Goal: Task Accomplishment & Management: Complete application form

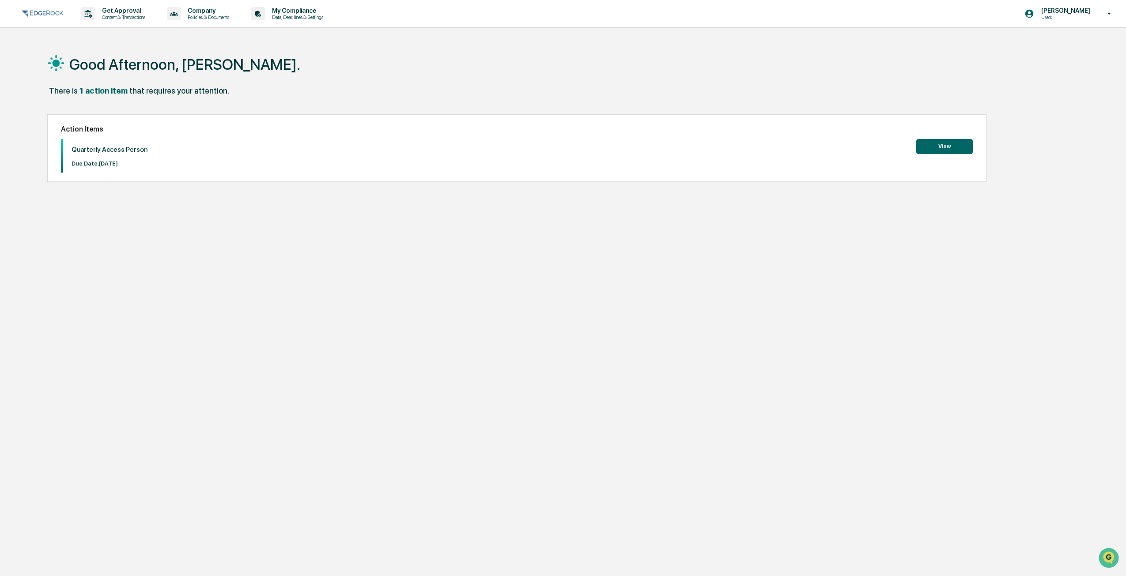
click at [924, 146] on button "View" at bounding box center [945, 146] width 57 height 15
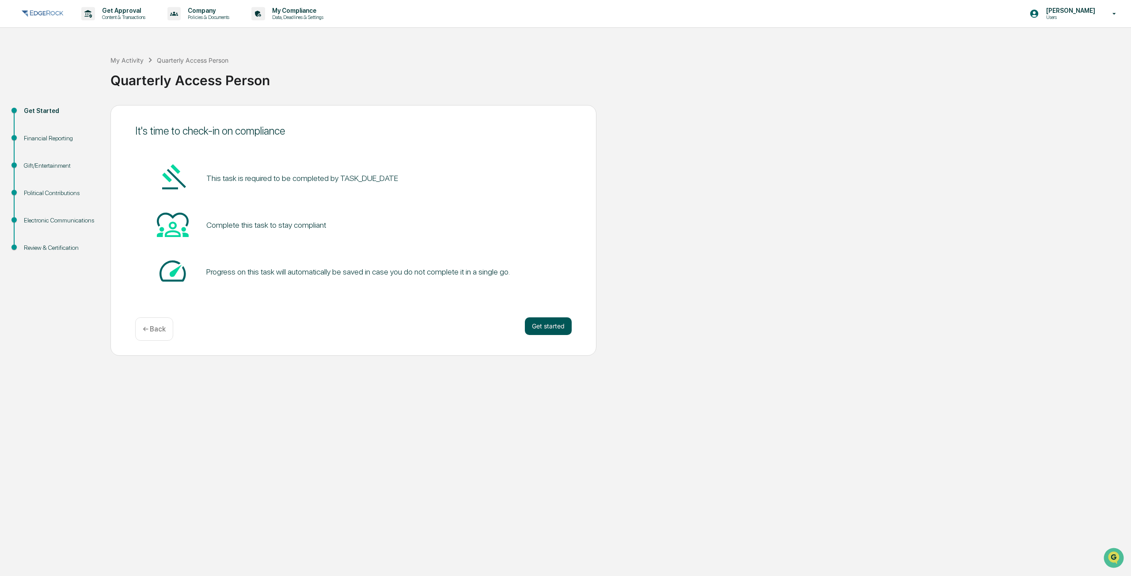
click at [544, 324] on button "Get started" at bounding box center [548, 327] width 47 height 18
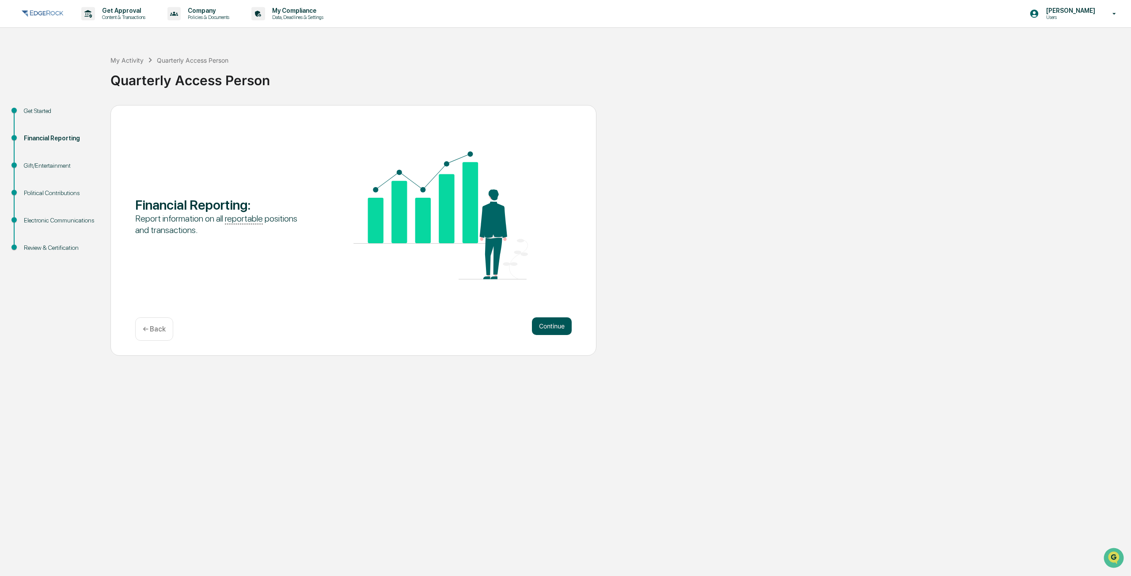
click at [542, 326] on button "Continue" at bounding box center [552, 327] width 40 height 18
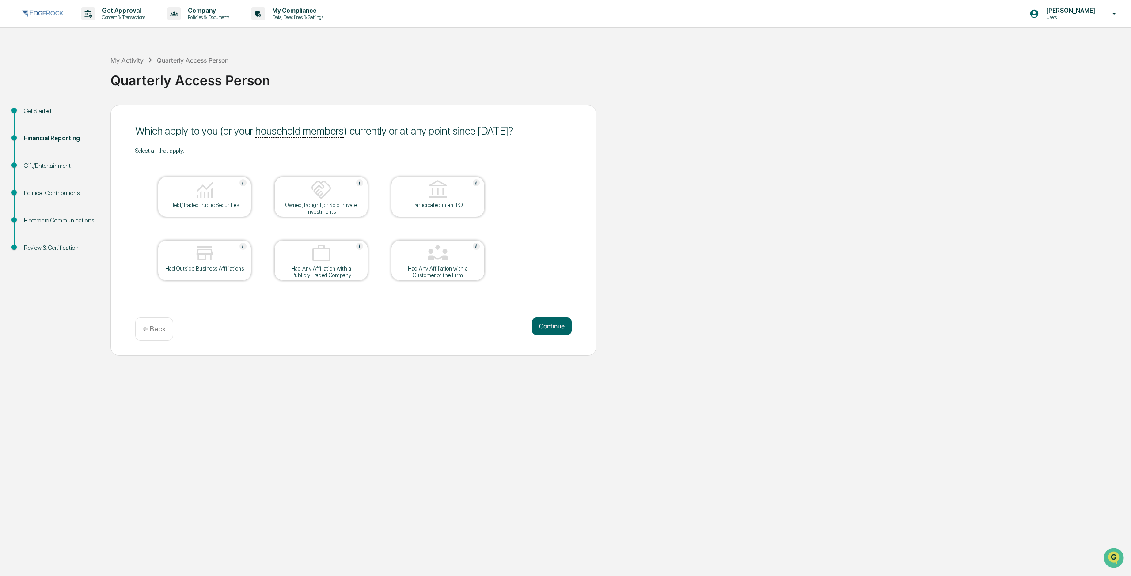
click at [198, 195] on img at bounding box center [204, 189] width 21 height 21
click at [543, 324] on button "Continue" at bounding box center [552, 327] width 40 height 18
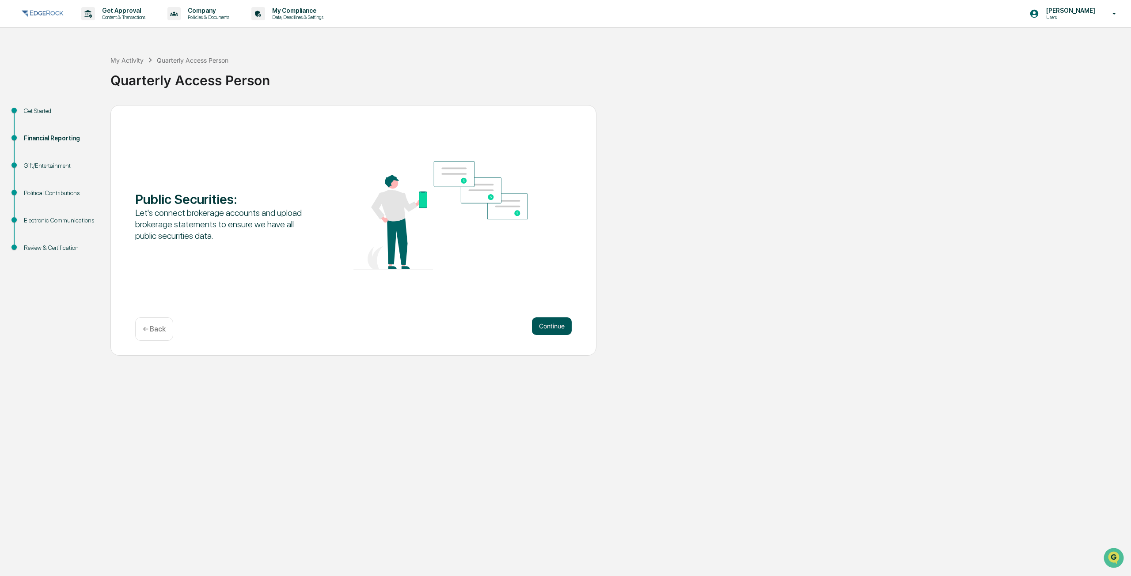
click at [558, 331] on button "Continue" at bounding box center [552, 327] width 40 height 18
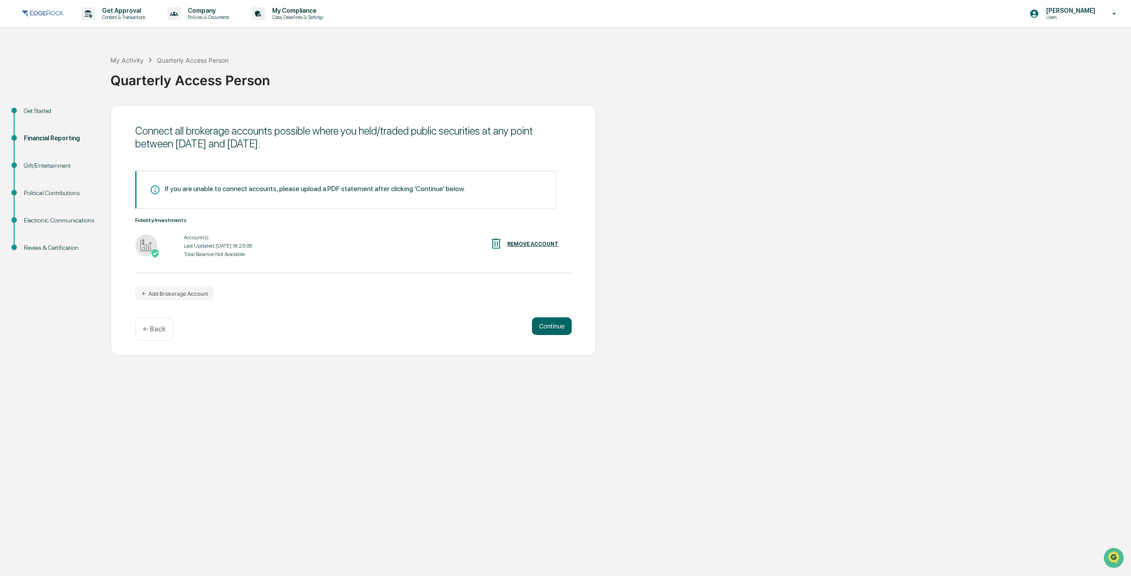
click at [145, 241] on img at bounding box center [146, 246] width 22 height 22
click at [179, 231] on div "Fidelity Investments Account(s): Last Updated: [DATE] 18:25:08 Total Balance: N…" at bounding box center [353, 238] width 436 height 42
click at [140, 242] on img at bounding box center [146, 246] width 22 height 22
click at [140, 243] on img at bounding box center [146, 246] width 22 height 22
click at [152, 254] on img at bounding box center [155, 253] width 9 height 9
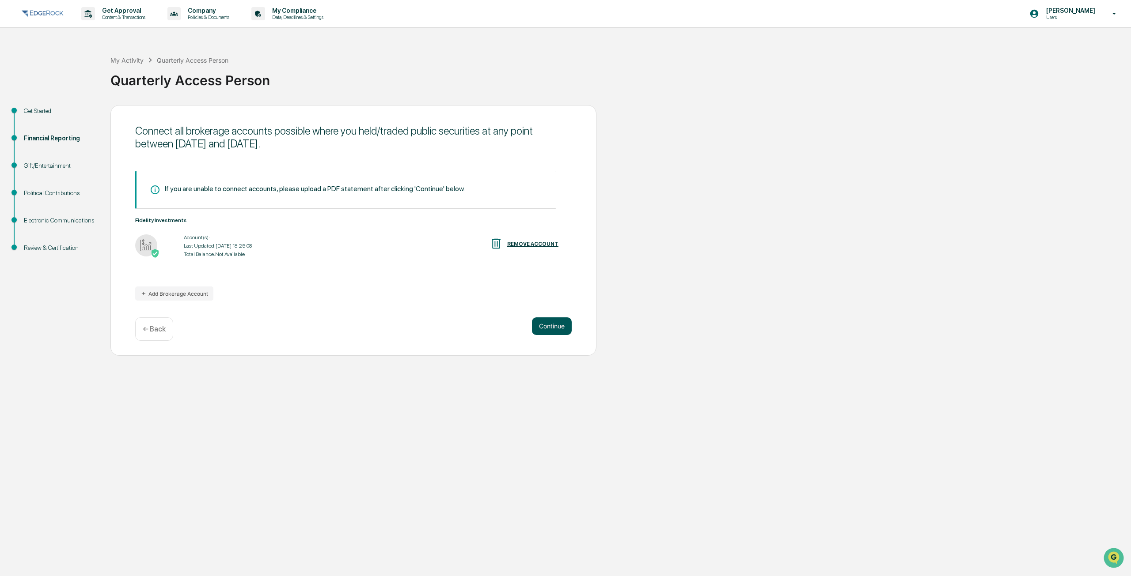
click at [563, 327] on button "Continue" at bounding box center [552, 327] width 40 height 18
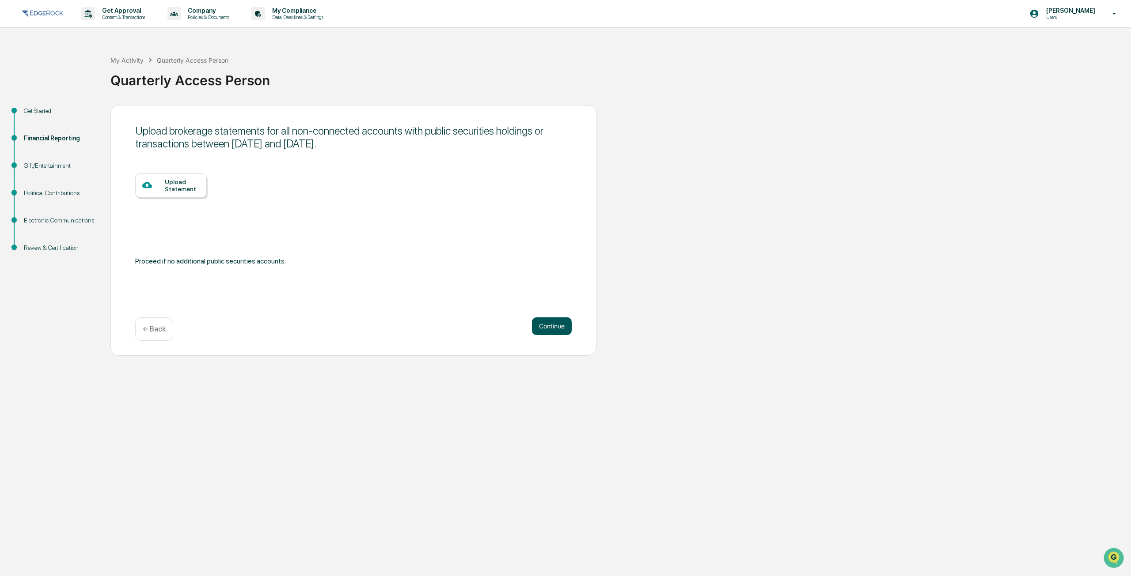
click at [546, 326] on button "Continue" at bounding box center [552, 327] width 40 height 18
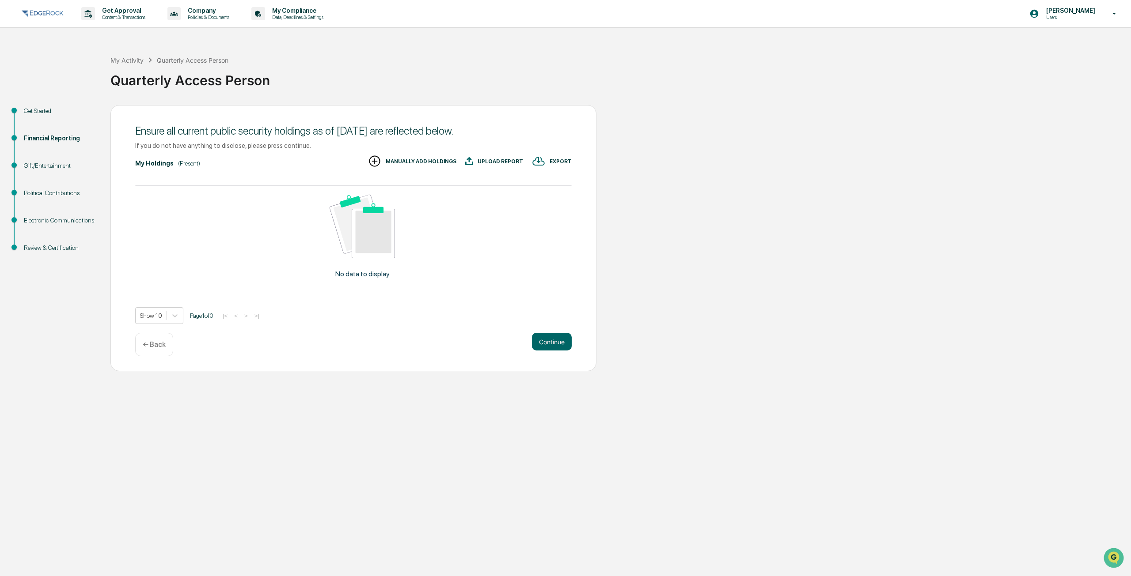
click at [508, 157] on div "UPLOAD REPORT" at bounding box center [494, 162] width 58 height 15
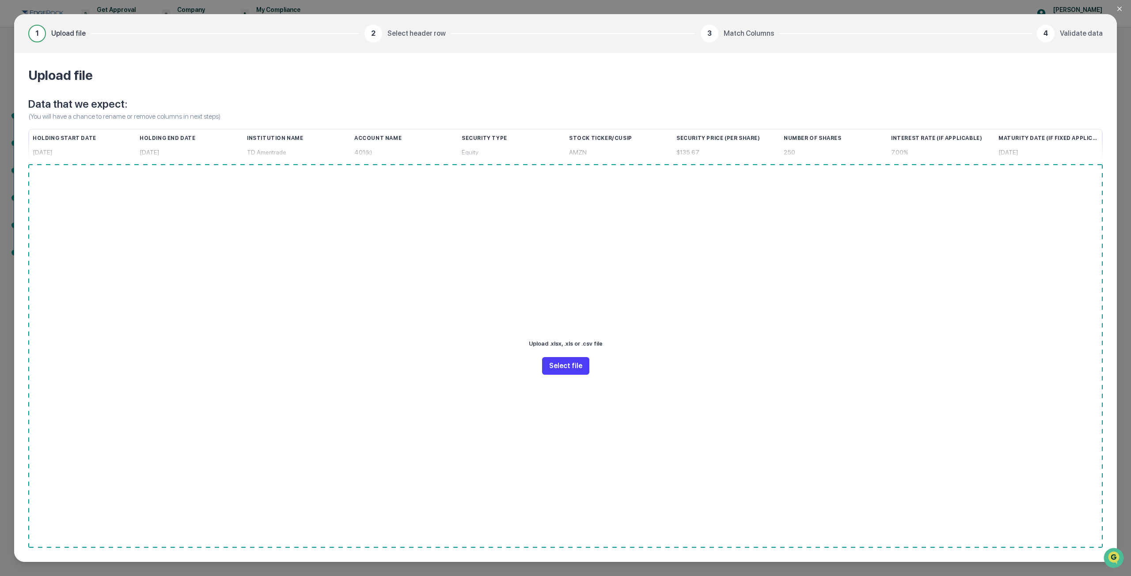
click at [564, 363] on button "Select file" at bounding box center [565, 366] width 47 height 18
click at [1120, 8] on icon "Close modal" at bounding box center [1119, 8] width 7 height 7
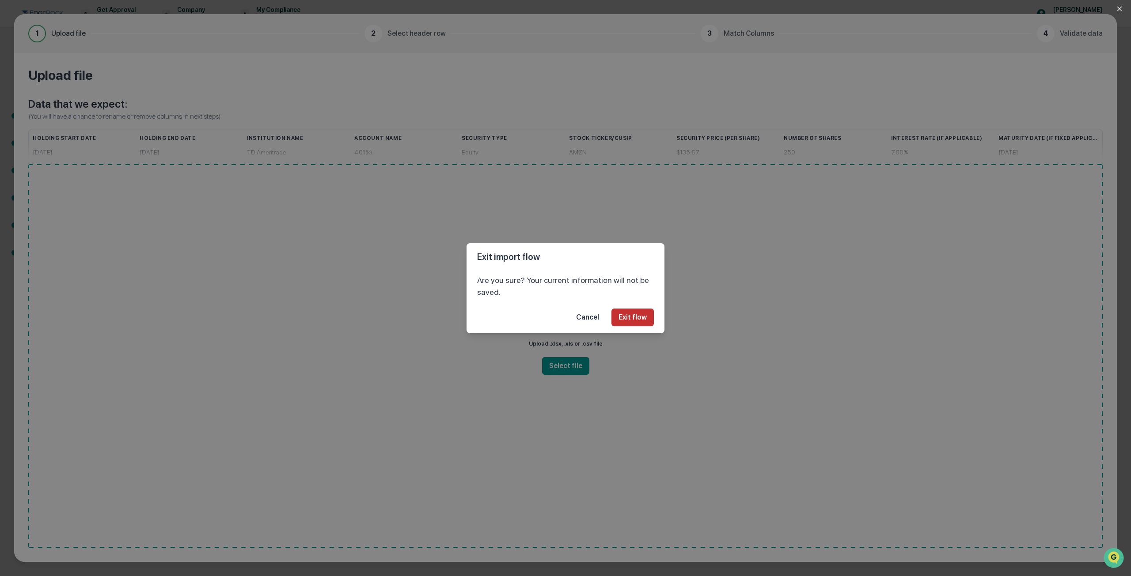
click at [622, 320] on button "Exit flow" at bounding box center [632, 318] width 42 height 18
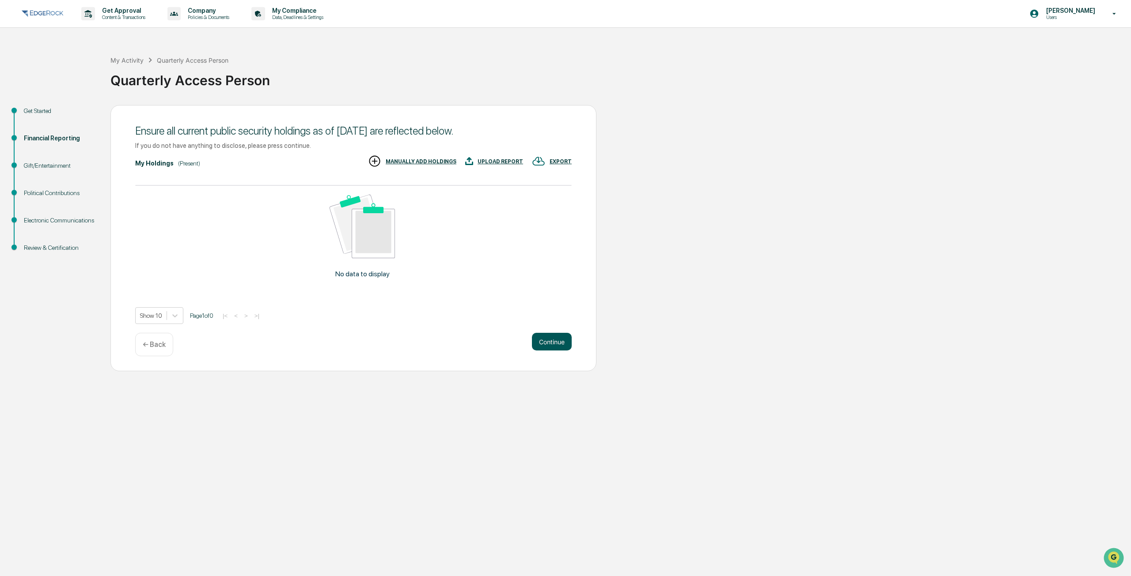
click at [551, 337] on button "Continue" at bounding box center [552, 342] width 40 height 18
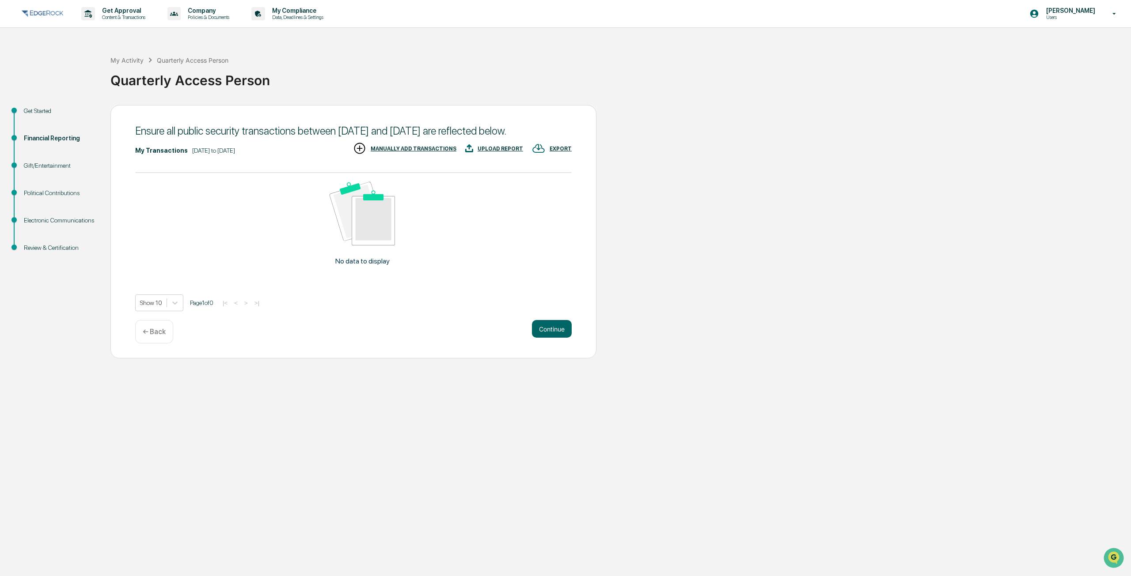
click at [496, 152] on div "UPLOAD REPORT" at bounding box center [499, 149] width 45 height 6
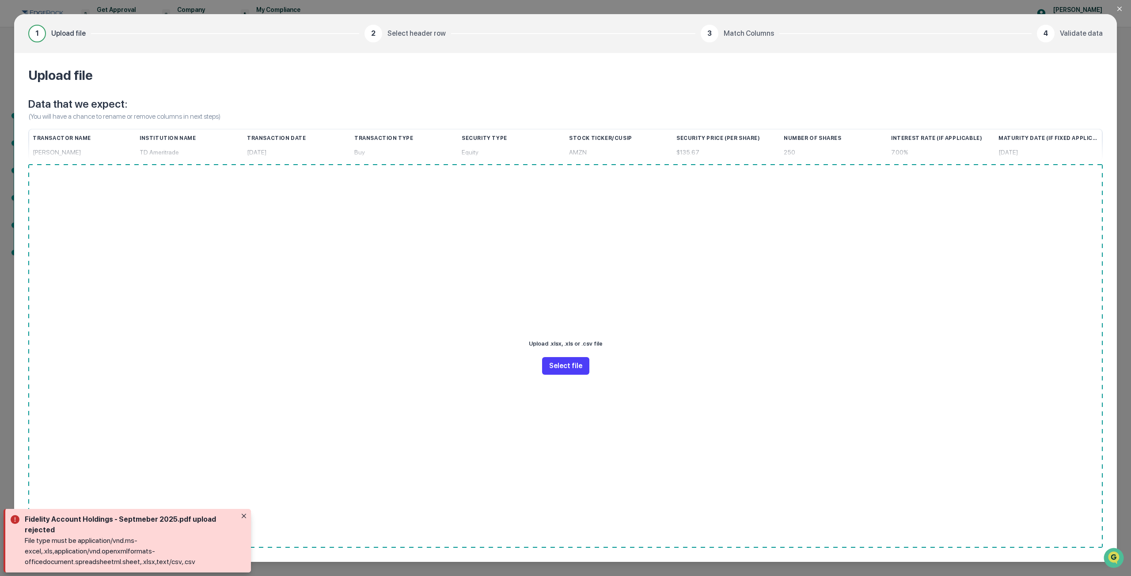
click at [577, 368] on button "Select file" at bounding box center [565, 366] width 47 height 18
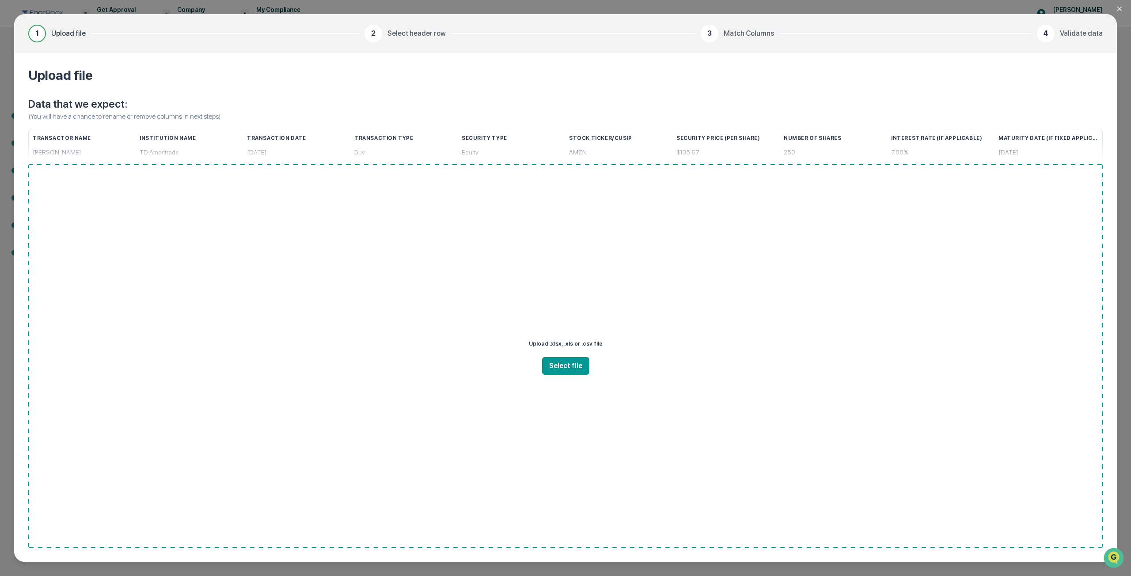
click at [1118, 7] on icon "Close modal" at bounding box center [1119, 8] width 7 height 7
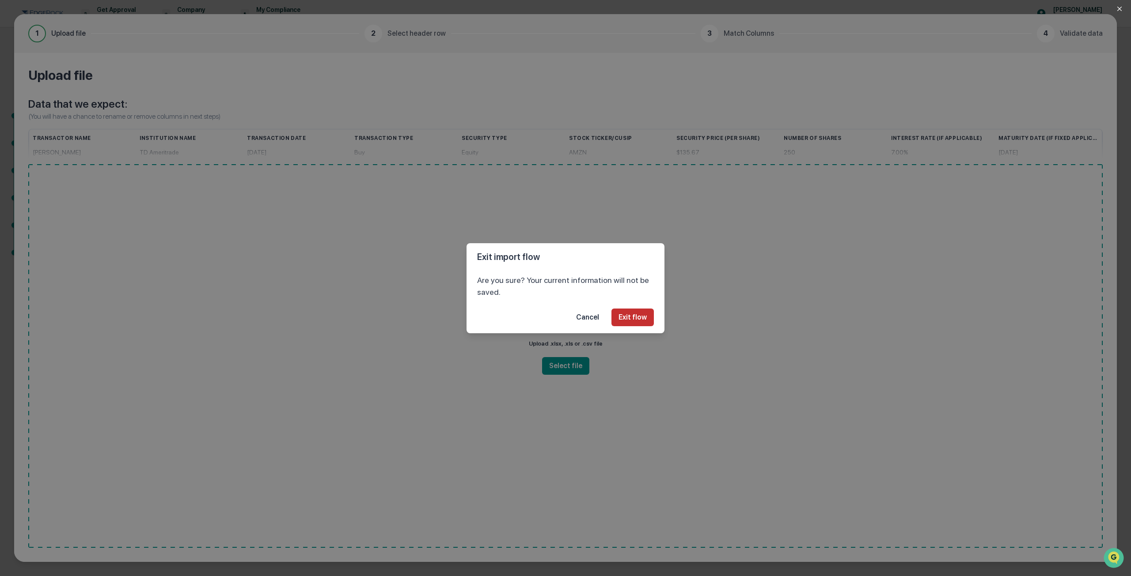
click at [624, 318] on button "Exit flow" at bounding box center [632, 318] width 42 height 18
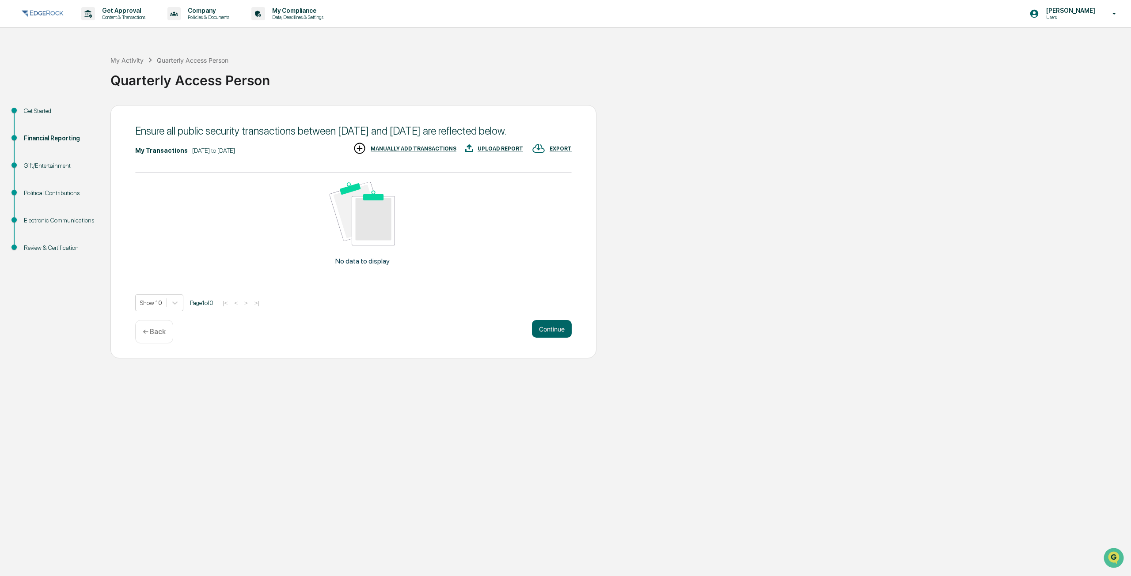
click at [49, 108] on div "Get Started" at bounding box center [60, 110] width 72 height 9
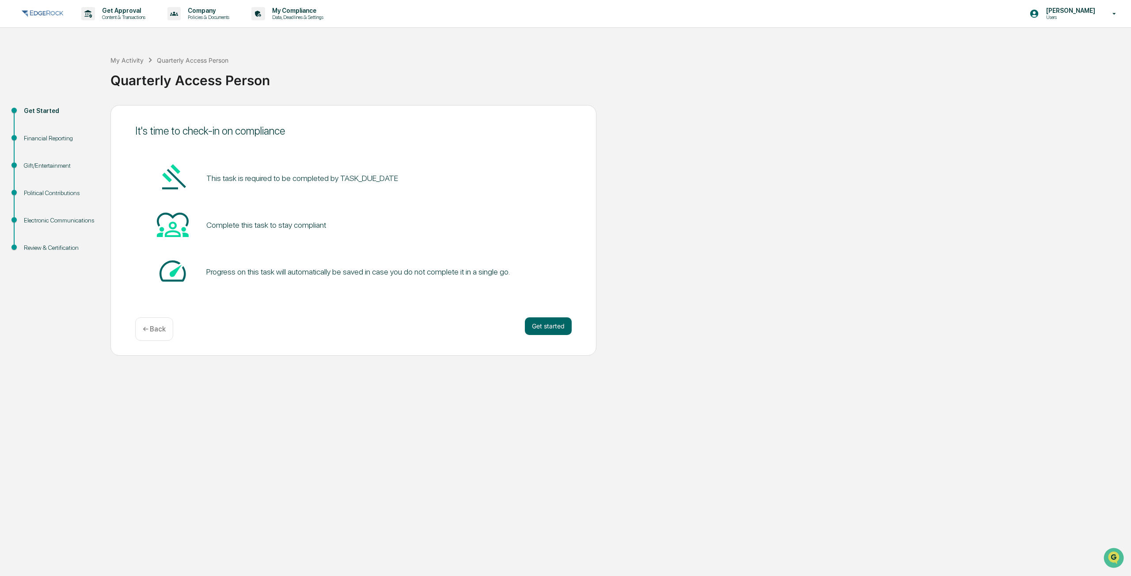
click at [44, 141] on div "Financial Reporting" at bounding box center [60, 138] width 72 height 9
click at [41, 136] on div "Financial Reporting" at bounding box center [60, 138] width 72 height 9
click at [46, 106] on div "Get Started" at bounding box center [60, 110] width 72 height 9
click at [39, 136] on div "Financial Reporting" at bounding box center [60, 138] width 72 height 9
click at [48, 138] on div "Financial Reporting" at bounding box center [60, 138] width 72 height 9
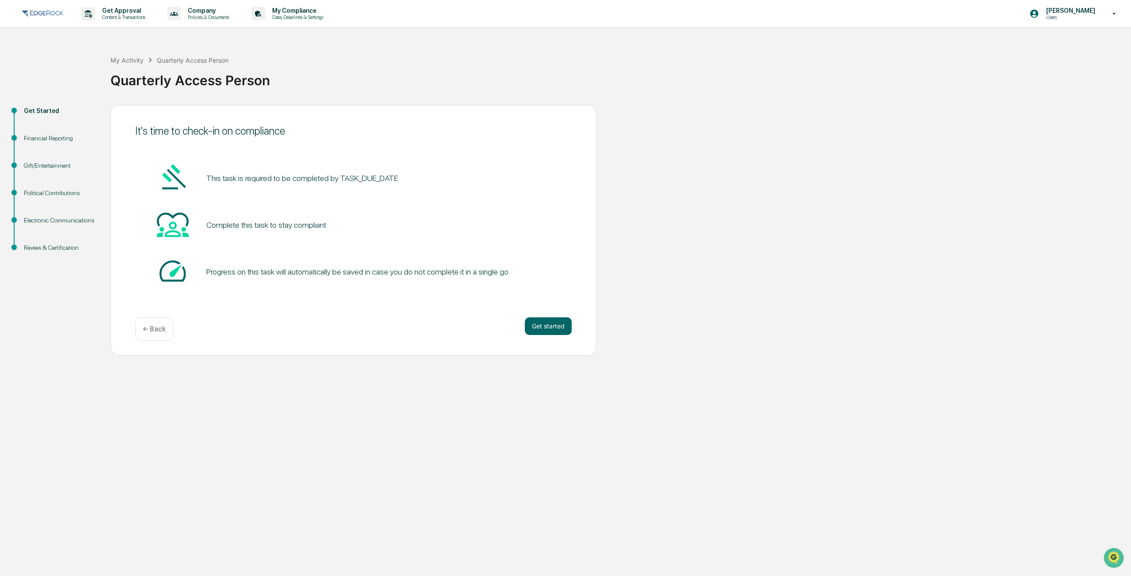
click at [57, 167] on div "Gift/Entertainment" at bounding box center [60, 165] width 72 height 9
click at [557, 330] on button "Get started" at bounding box center [548, 327] width 47 height 18
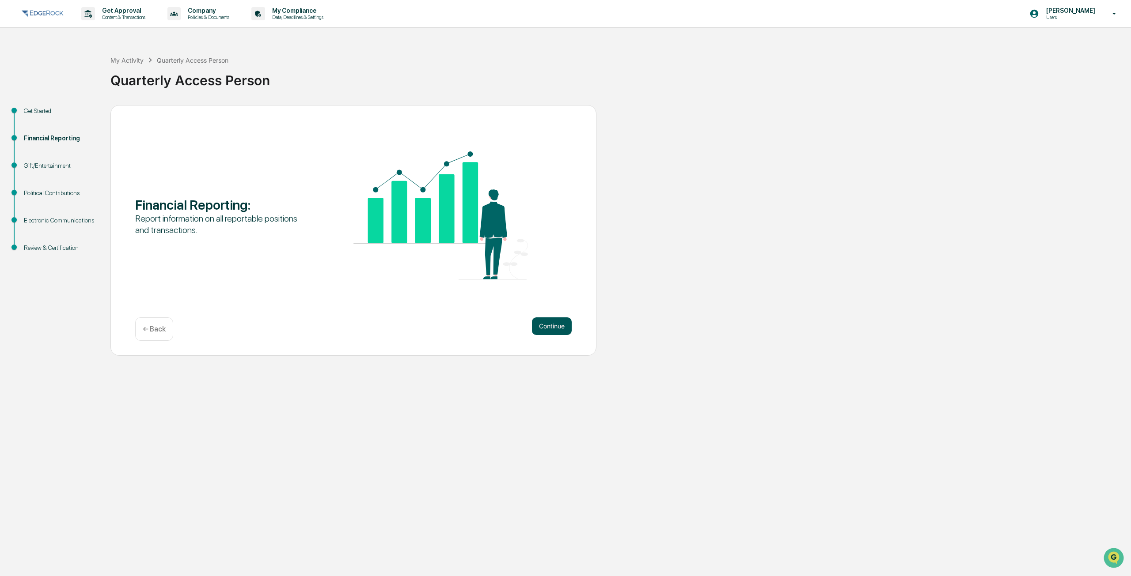
click at [553, 329] on button "Continue" at bounding box center [552, 327] width 40 height 18
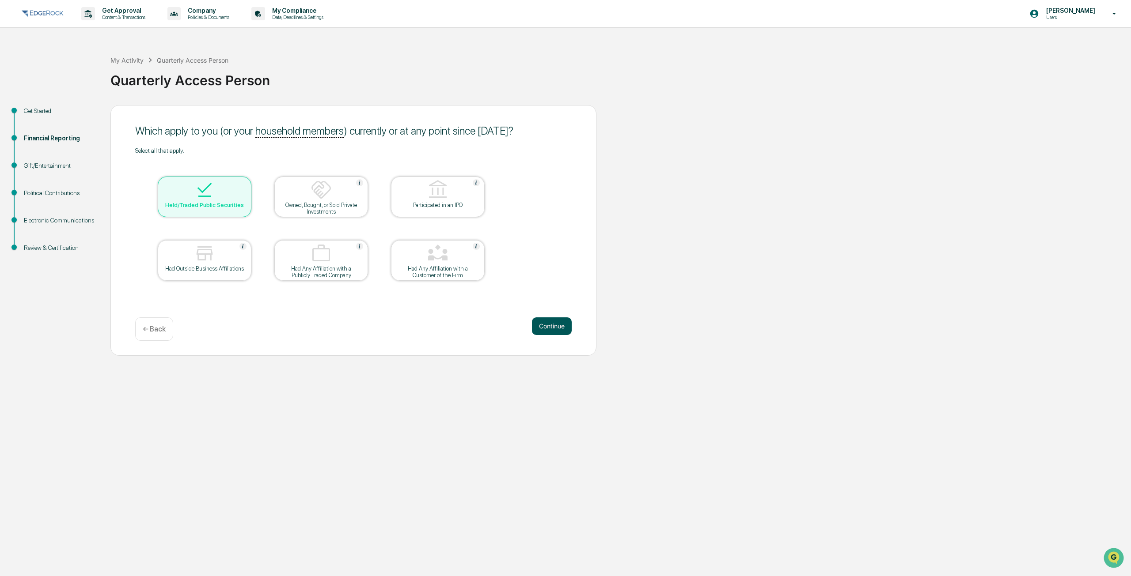
click at [568, 325] on button "Continue" at bounding box center [552, 327] width 40 height 18
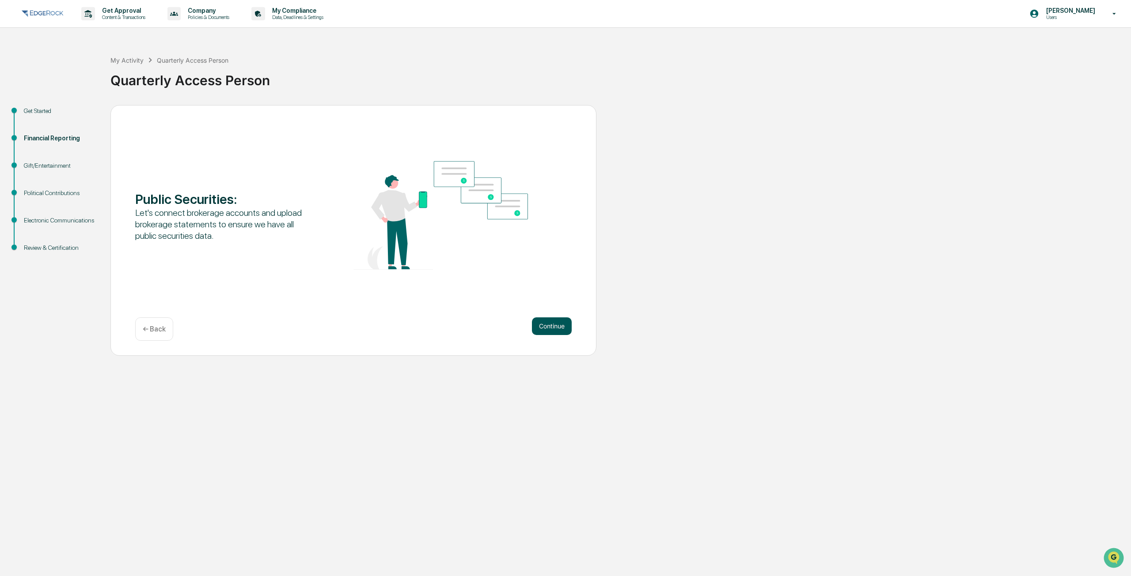
click at [555, 321] on button "Continue" at bounding box center [552, 327] width 40 height 18
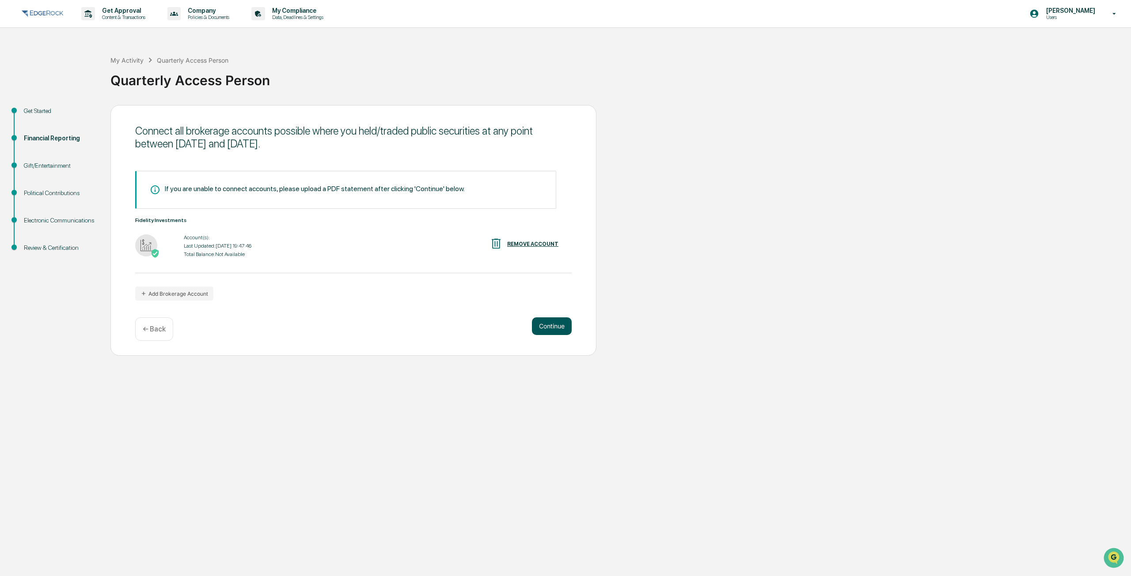
click at [556, 327] on button "Continue" at bounding box center [552, 327] width 40 height 18
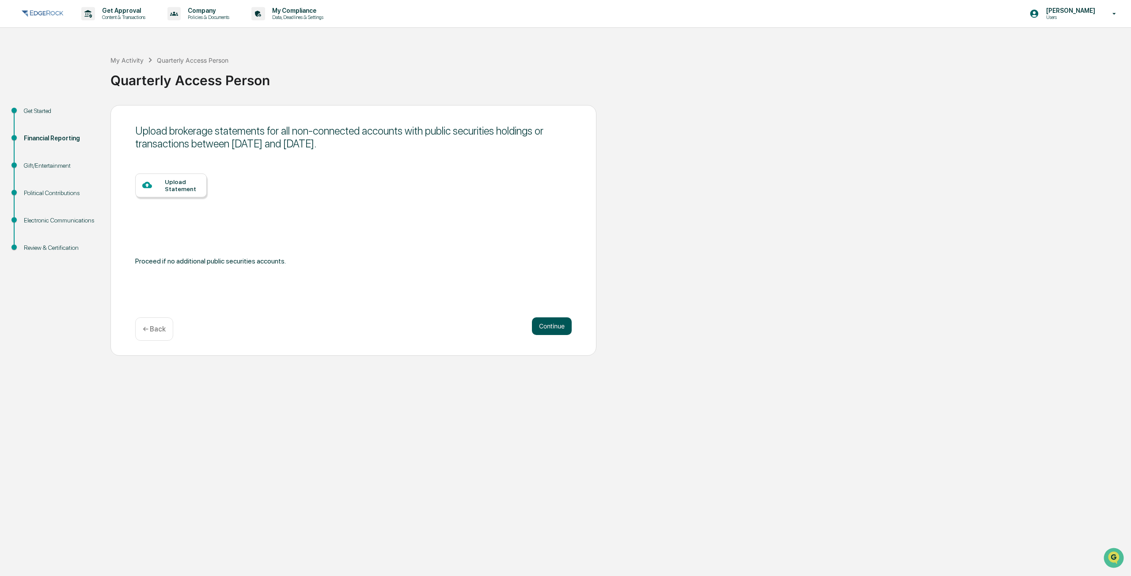
click at [556, 327] on button "Continue" at bounding box center [552, 327] width 40 height 18
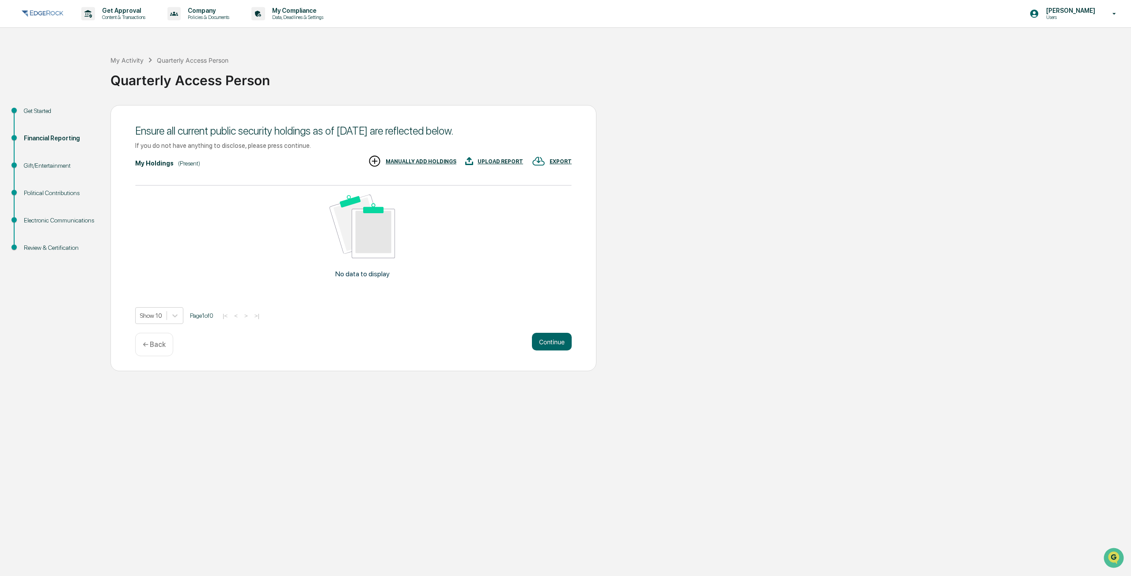
click at [556, 327] on div "Ensure all current public security holdings as of [DATE] are reflected below. I…" at bounding box center [353, 238] width 486 height 266
click at [555, 335] on button "Continue" at bounding box center [552, 342] width 40 height 18
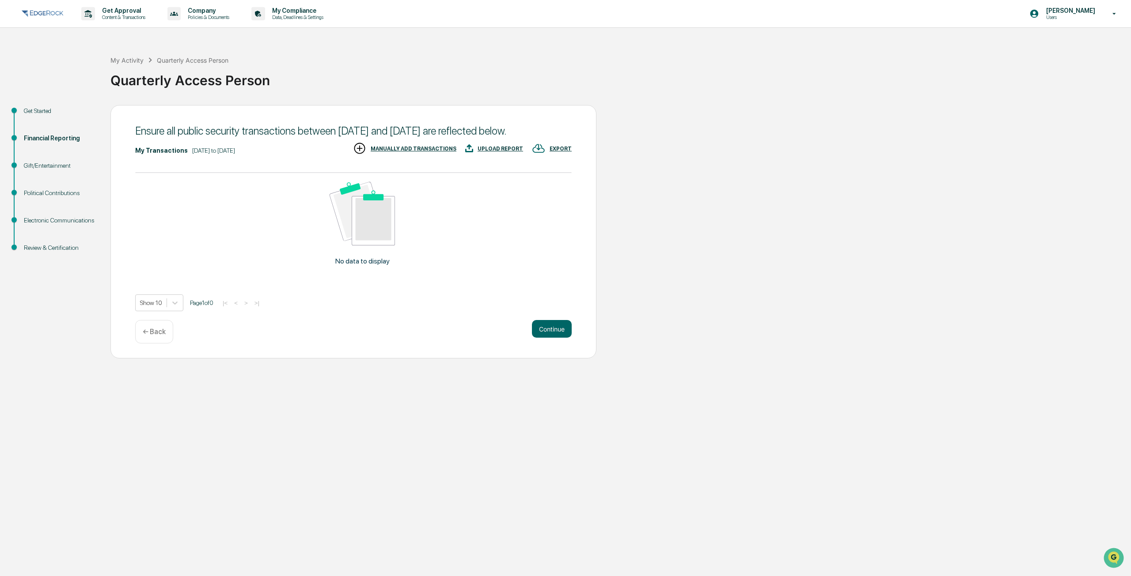
click at [153, 336] on p "← Back" at bounding box center [154, 332] width 23 height 8
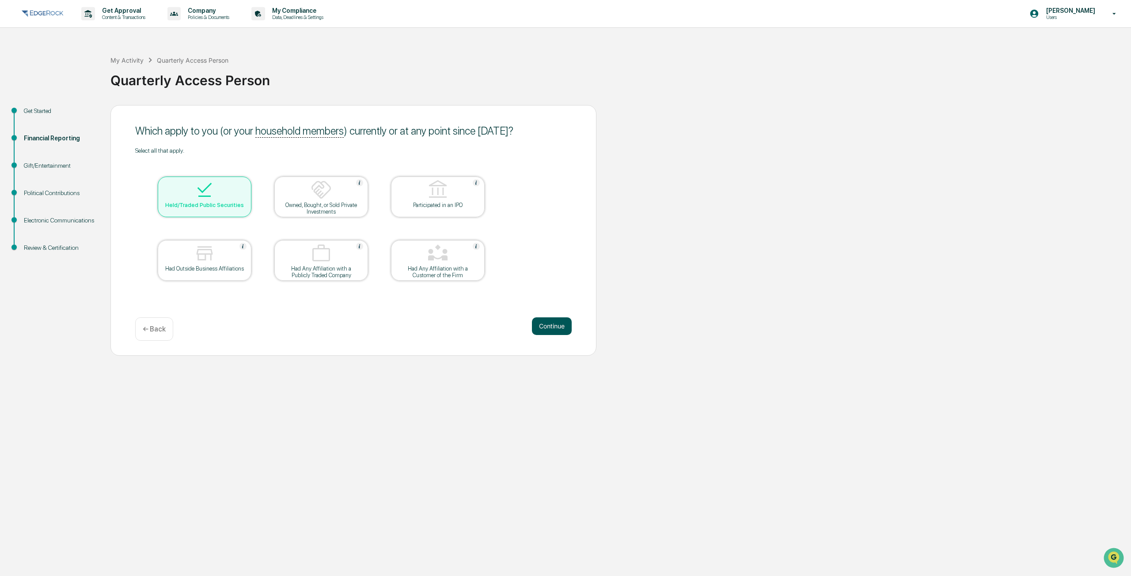
click at [551, 328] on button "Continue" at bounding box center [552, 327] width 40 height 18
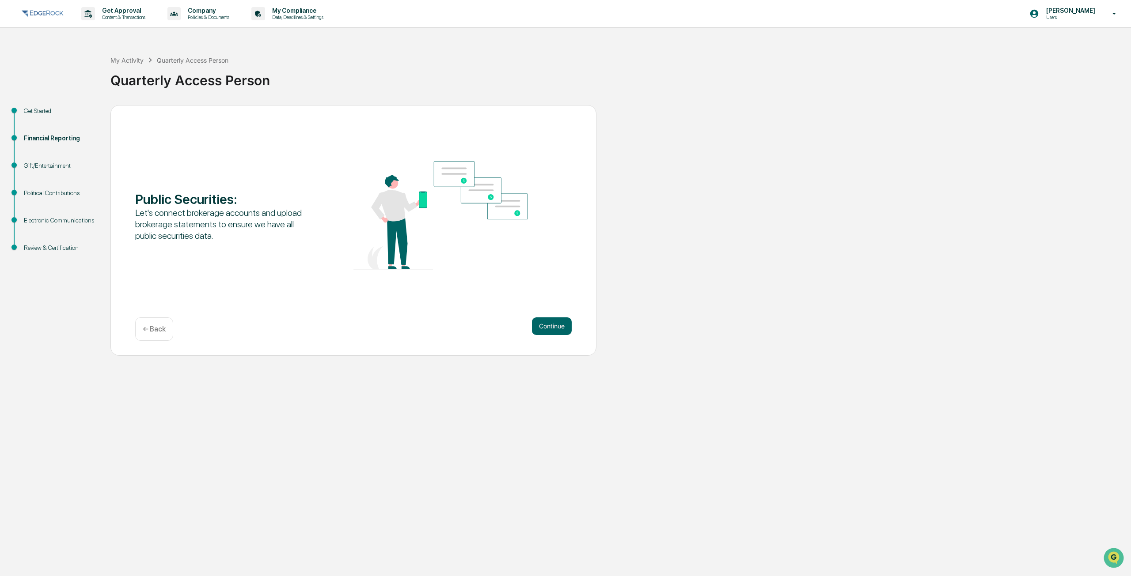
click at [551, 328] on button "Continue" at bounding box center [552, 327] width 40 height 18
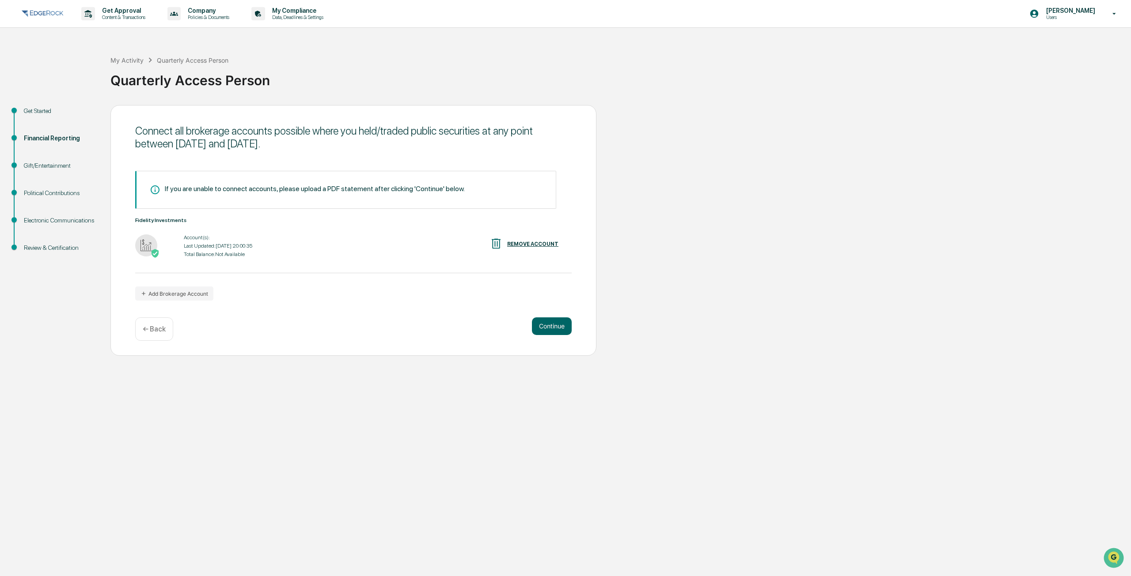
click at [551, 328] on button "Continue" at bounding box center [552, 327] width 40 height 18
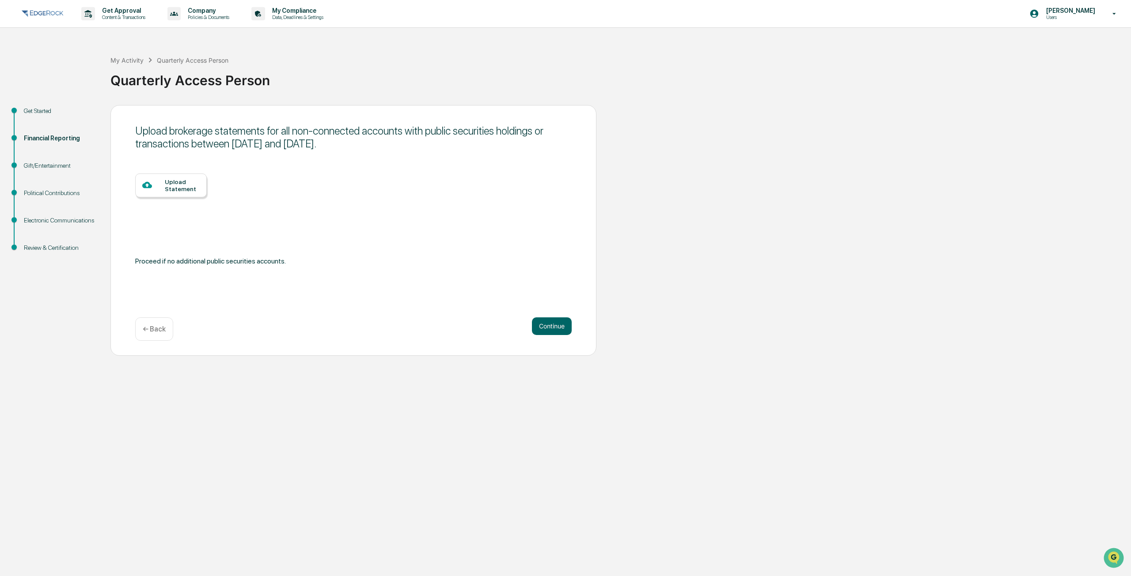
click at [551, 328] on button "Continue" at bounding box center [552, 327] width 40 height 18
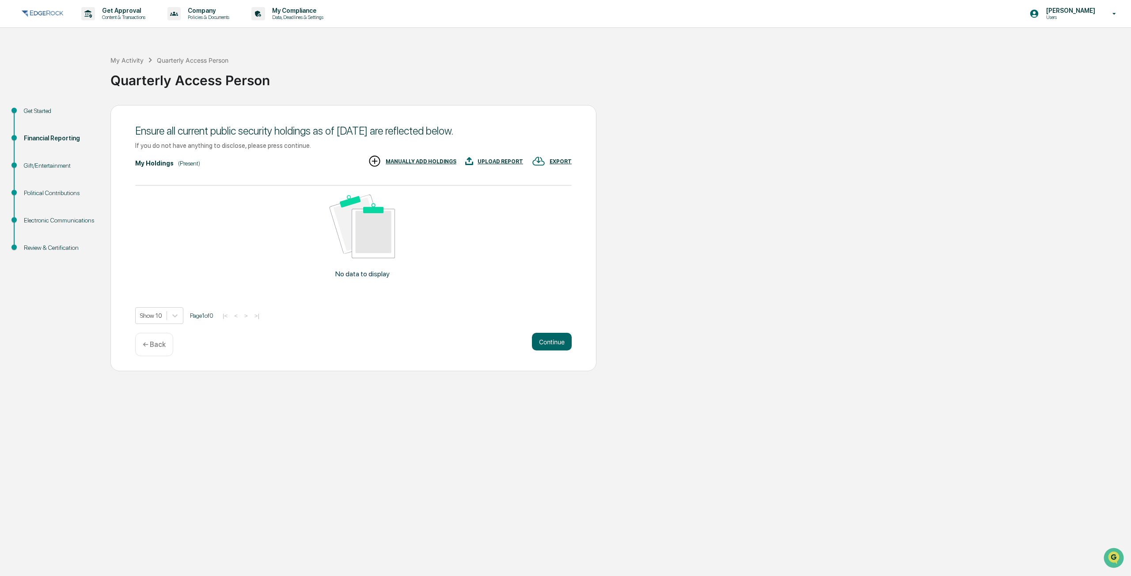
click at [551, 328] on div "Ensure all current public security holdings as of [DATE] are reflected below. I…" at bounding box center [353, 238] width 486 height 266
click at [553, 334] on button "Continue" at bounding box center [552, 342] width 40 height 18
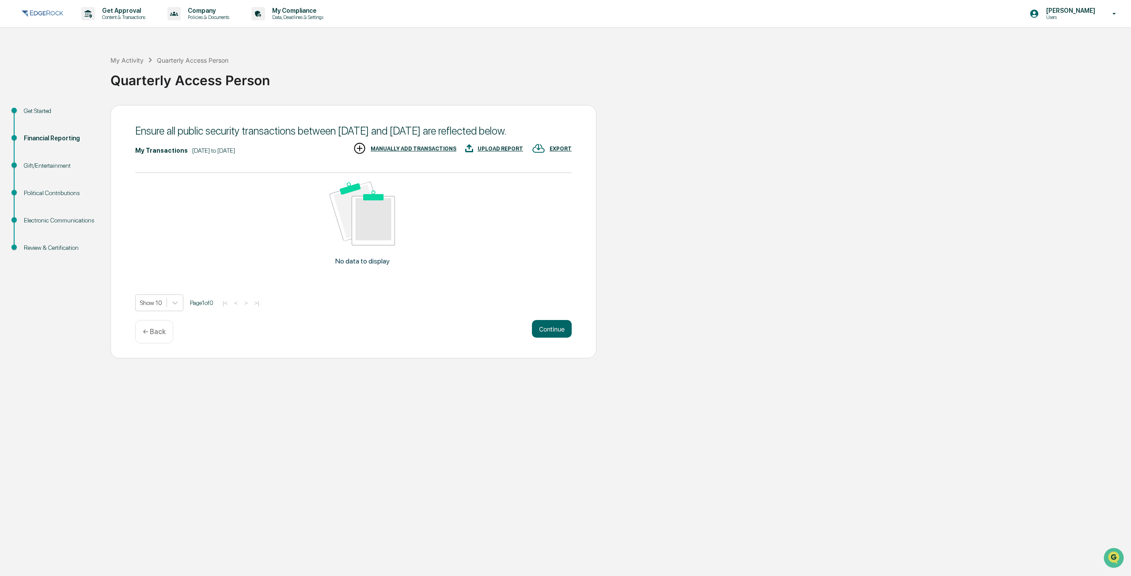
click at [370, 229] on img at bounding box center [362, 214] width 65 height 64
click at [490, 152] on div "UPLOAD REPORT" at bounding box center [499, 149] width 45 height 6
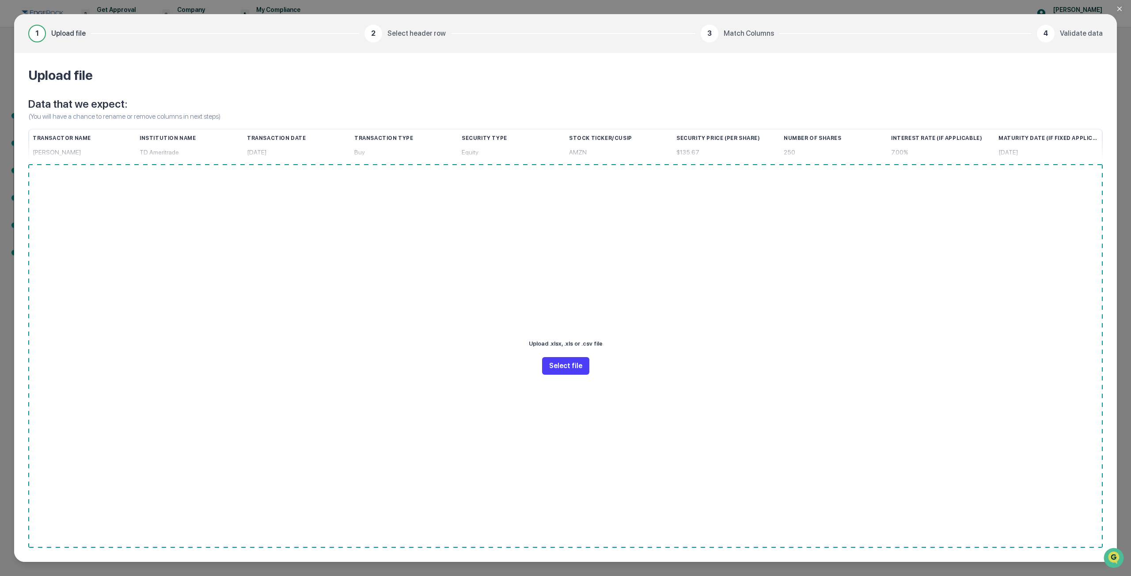
click at [567, 365] on button "Select file" at bounding box center [565, 366] width 47 height 18
click at [1122, 8] on icon "Close modal" at bounding box center [1119, 8] width 7 height 7
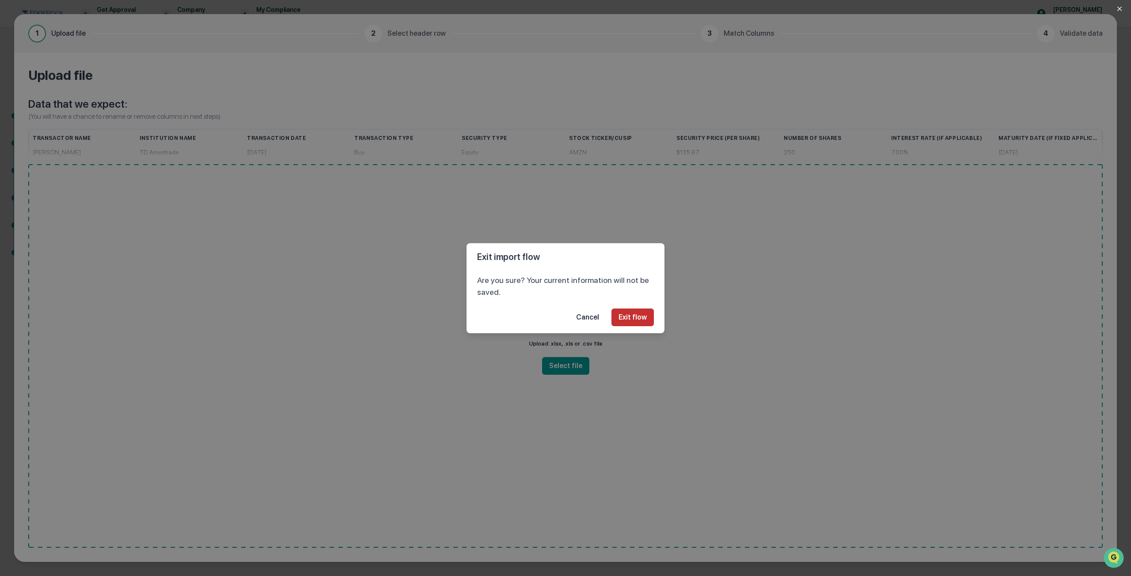
click at [629, 315] on button "Exit flow" at bounding box center [632, 318] width 42 height 18
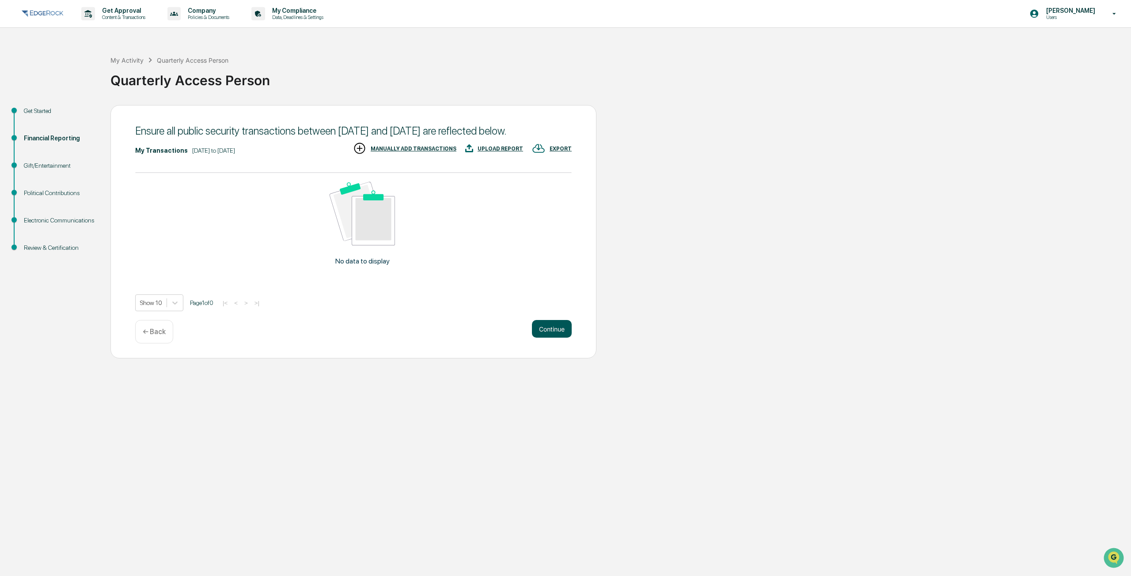
click at [539, 338] on button "Continue" at bounding box center [552, 329] width 40 height 18
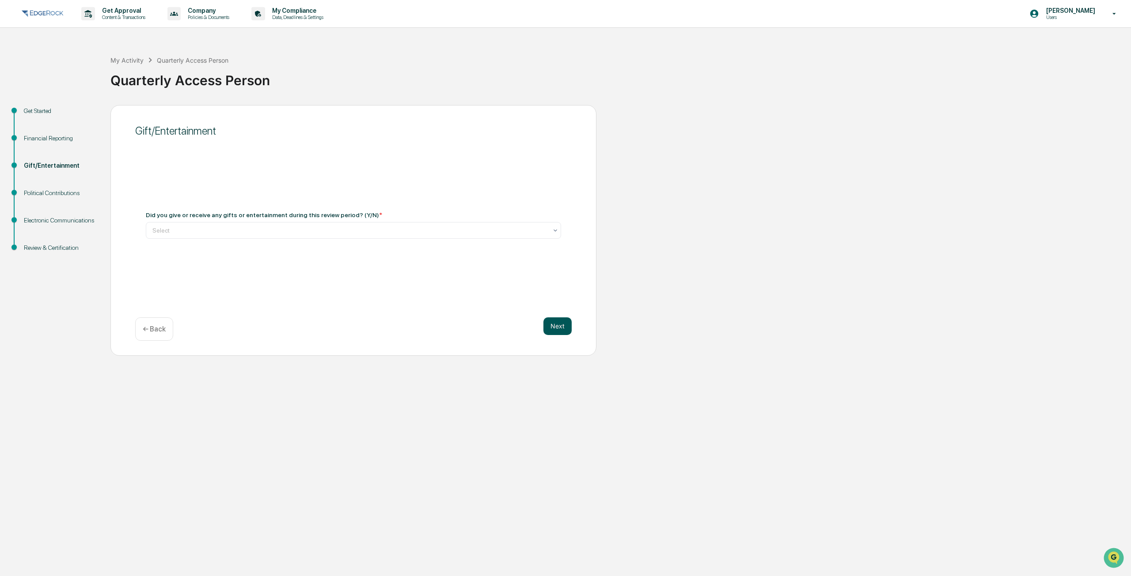
click at [558, 327] on button "Next" at bounding box center [557, 327] width 28 height 18
drag, startPoint x: 440, startPoint y: 227, endPoint x: 392, endPoint y: 256, distance: 55.5
click at [440, 228] on div at bounding box center [349, 226] width 395 height 9
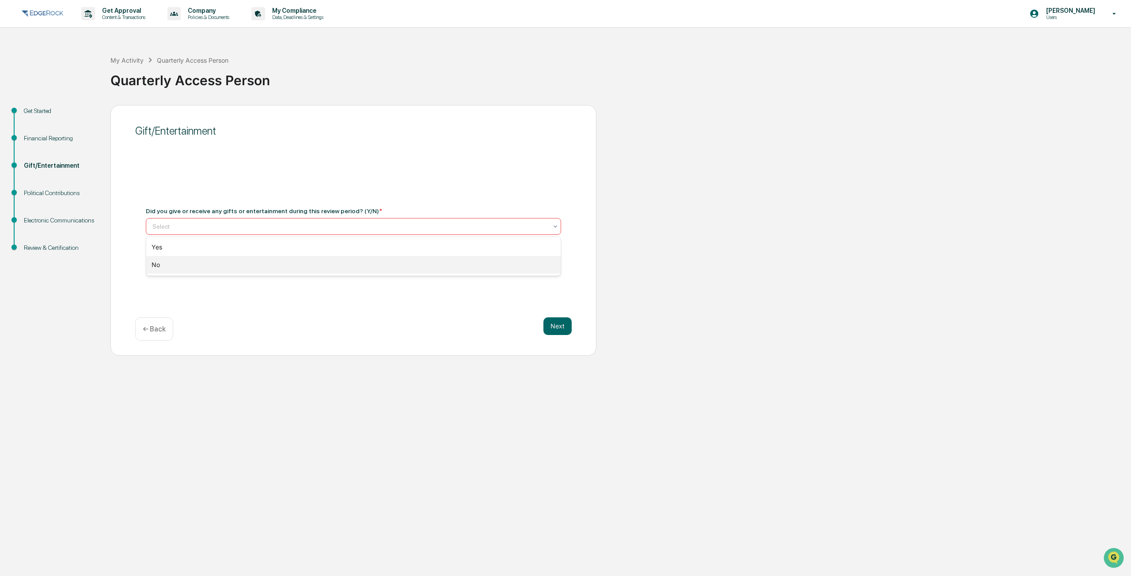
click at [326, 267] on div "No" at bounding box center [353, 265] width 415 height 18
click at [564, 320] on button "Next" at bounding box center [557, 327] width 28 height 18
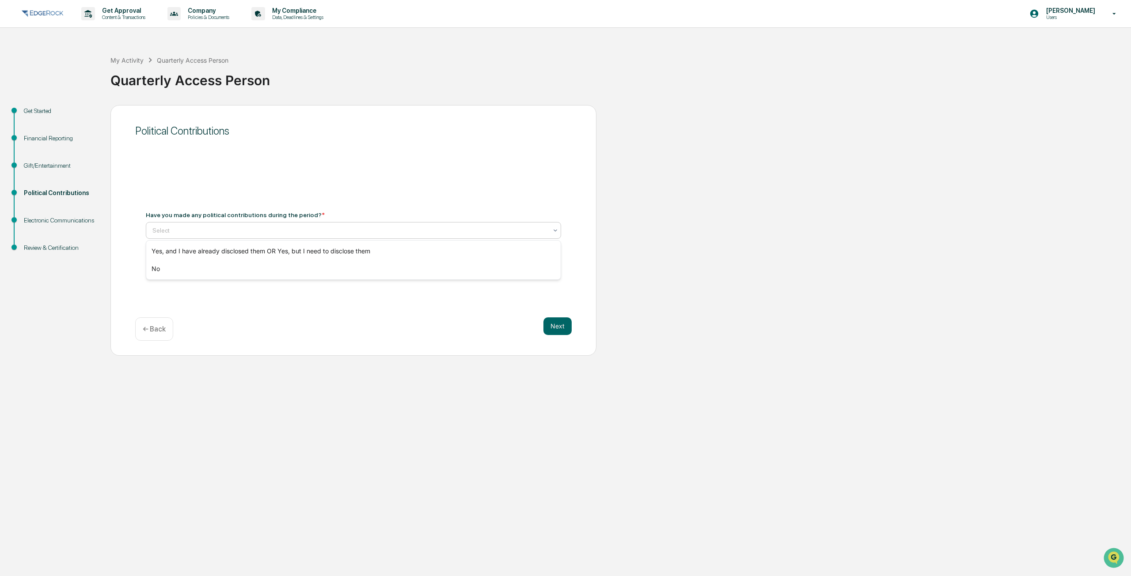
click at [373, 227] on div at bounding box center [349, 230] width 395 height 9
click at [284, 273] on div "No" at bounding box center [353, 269] width 415 height 18
click at [551, 326] on button "Next" at bounding box center [557, 327] width 28 height 18
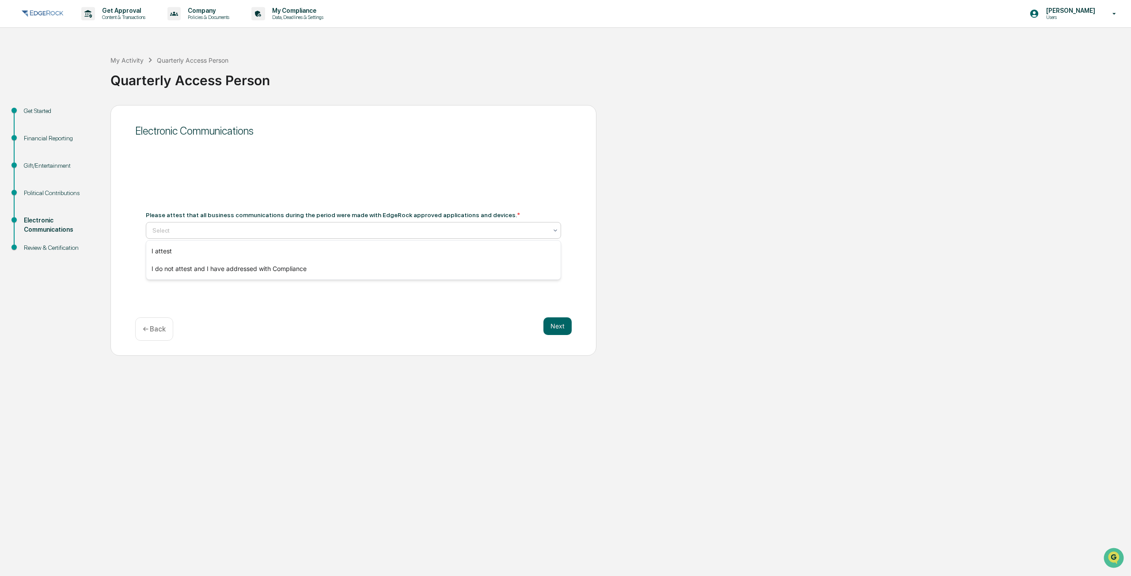
click at [303, 229] on div at bounding box center [349, 230] width 395 height 9
click at [250, 254] on div "I attest" at bounding box center [353, 252] width 415 height 18
click at [565, 321] on button "Next" at bounding box center [557, 327] width 28 height 18
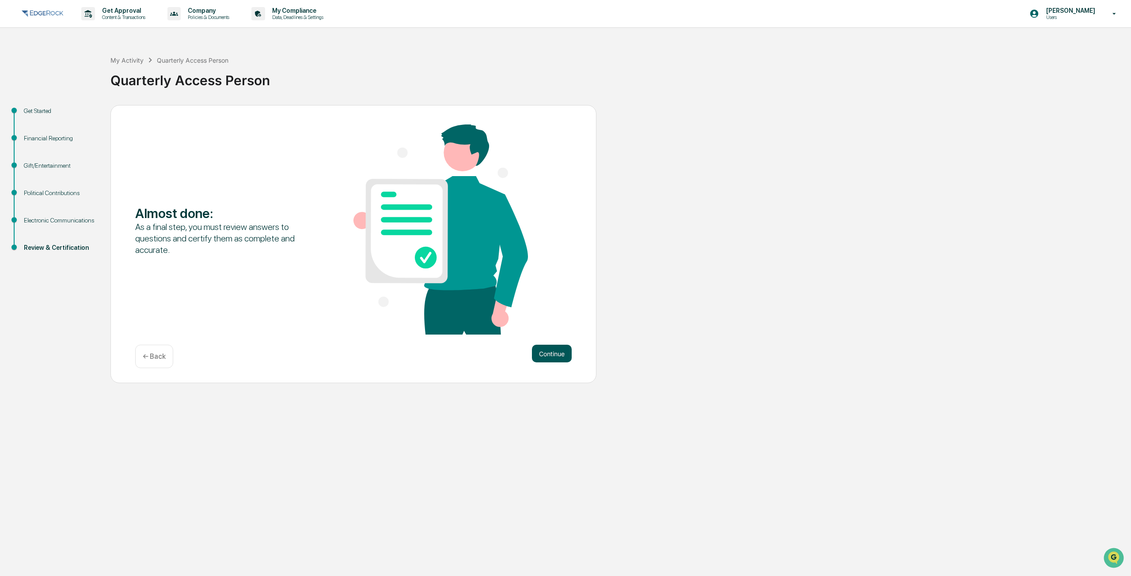
click at [550, 349] on button "Continue" at bounding box center [552, 354] width 40 height 18
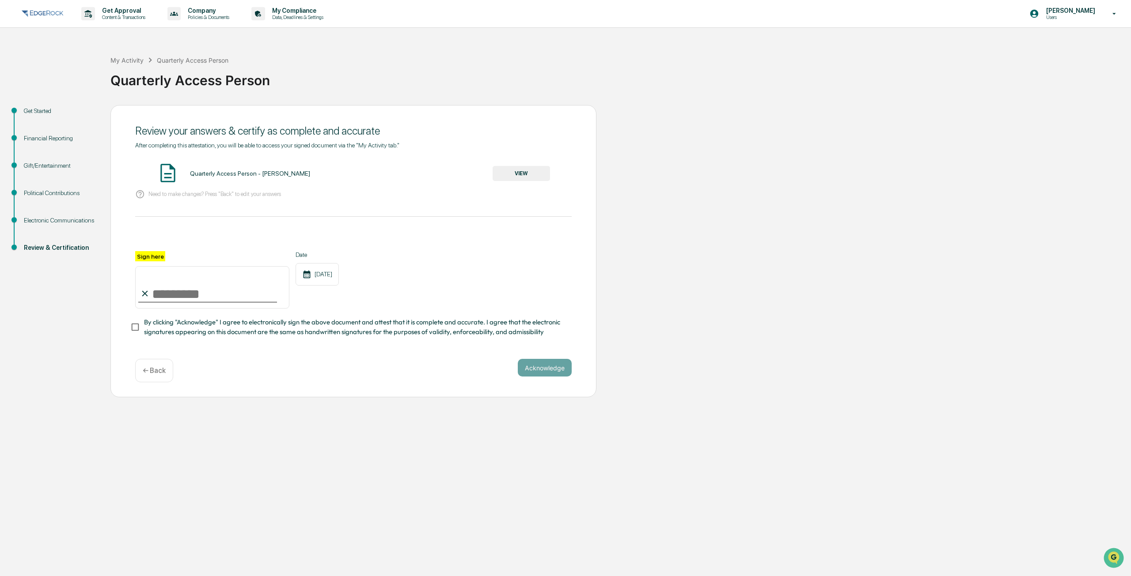
click at [169, 298] on input "Sign here" at bounding box center [212, 287] width 154 height 42
type input "**********"
click at [557, 361] on div "**********" at bounding box center [353, 251] width 486 height 293
click at [557, 364] on button "Acknowledge" at bounding box center [545, 368] width 54 height 18
click at [527, 170] on button "VIEW" at bounding box center [521, 173] width 57 height 15
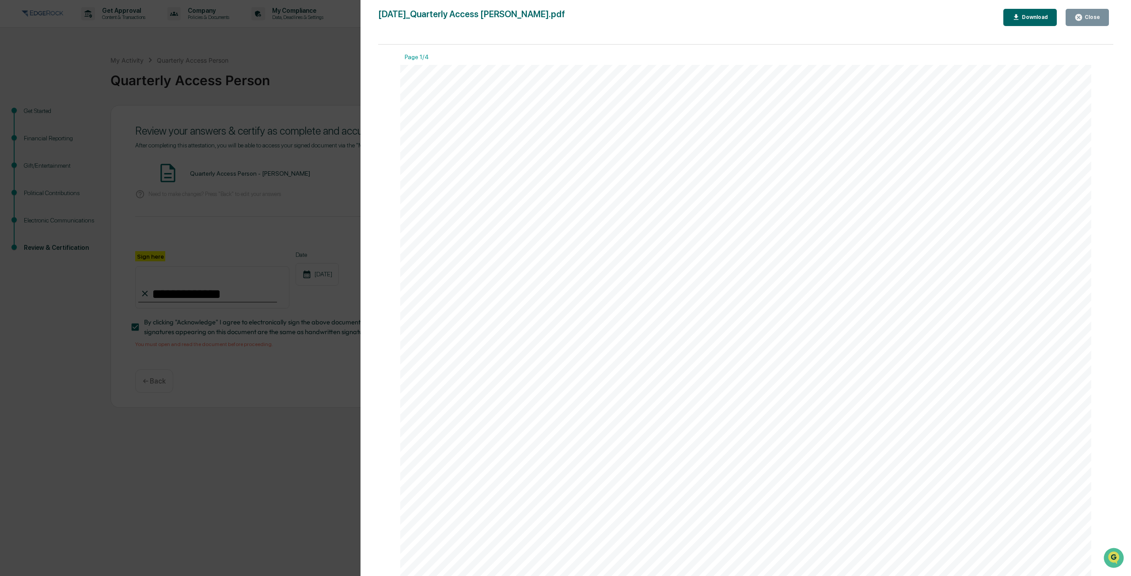
click at [1075, 19] on button "Close" at bounding box center [1086, 17] width 43 height 17
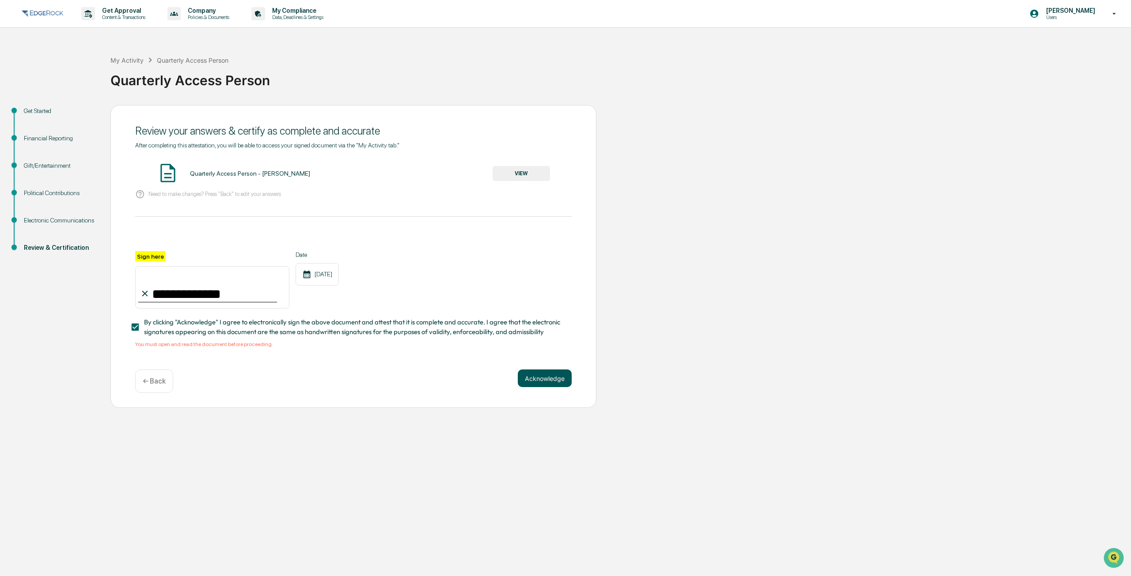
click at [556, 382] on button "Acknowledge" at bounding box center [545, 379] width 54 height 18
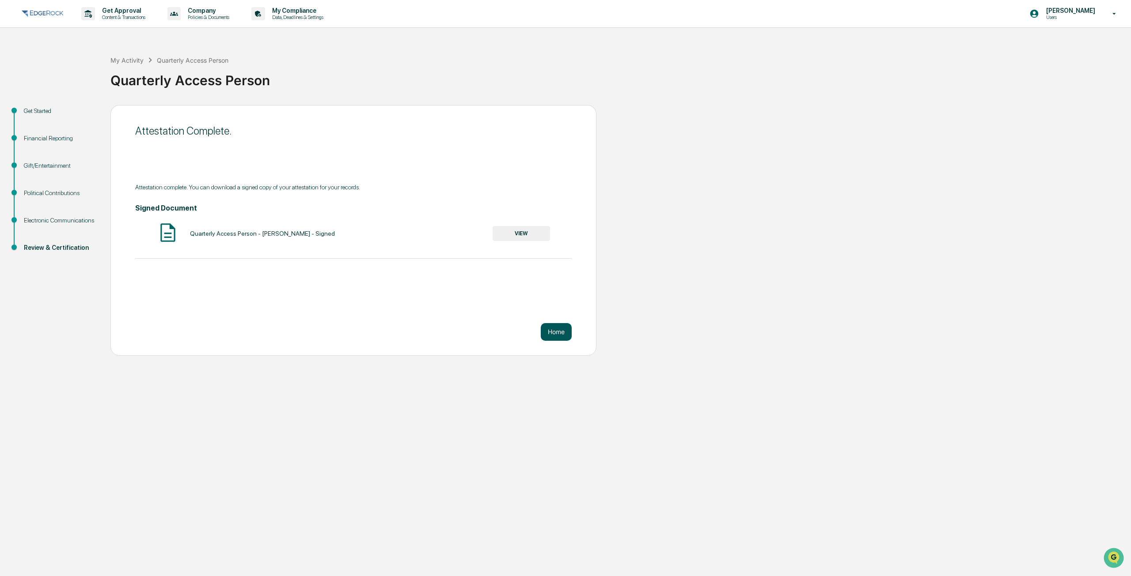
click at [558, 332] on button "Home" at bounding box center [556, 332] width 31 height 18
